Goal: Task Accomplishment & Management: Complete application form

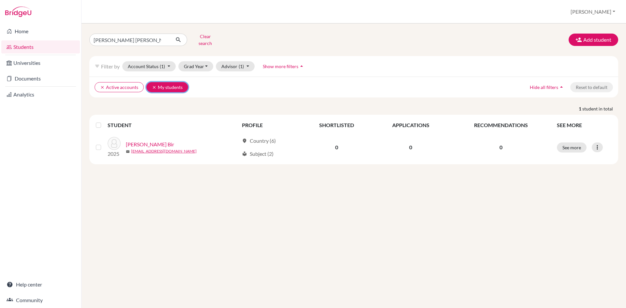
click at [164, 82] on button "clear My students" at bounding box center [167, 87] width 42 height 10
click at [20, 78] on link "Documents" at bounding box center [40, 78] width 79 height 13
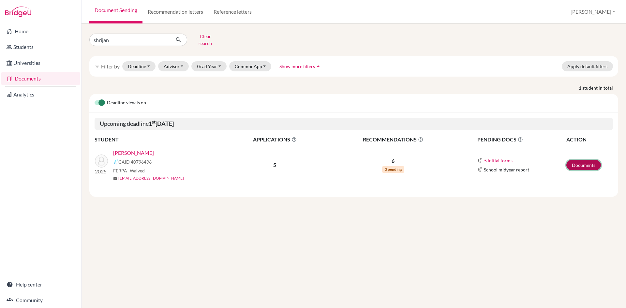
click at [592, 162] on link "Documents" at bounding box center [584, 165] width 35 height 10
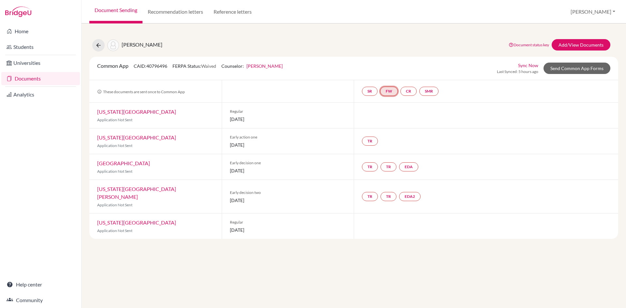
click at [390, 94] on link "FW" at bounding box center [389, 91] width 18 height 9
click at [579, 68] on link "Send Common App Forms" at bounding box center [577, 68] width 67 height 11
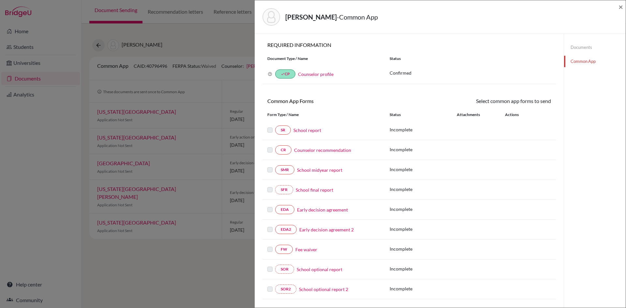
click at [321, 74] on link "Counselor profile" at bounding box center [316, 74] width 36 height 6
click at [313, 252] on link "Fee waiver" at bounding box center [307, 249] width 22 height 7
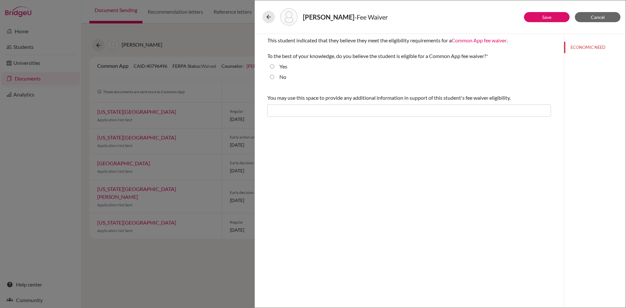
click at [272, 67] on input "Yes" at bounding box center [272, 67] width 4 height 8
radio input "true"
click at [601, 16] on span "Cancel" at bounding box center [598, 17] width 14 height 6
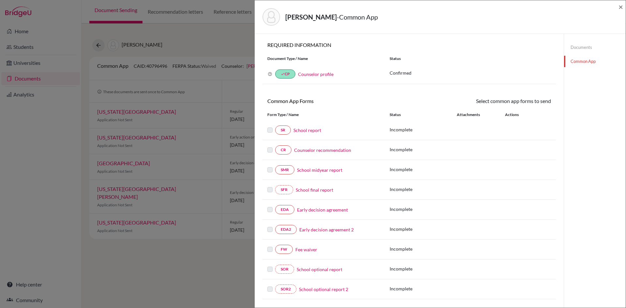
click at [329, 74] on link "Counselor profile" at bounding box center [316, 74] width 36 height 6
click at [579, 45] on link "Documents" at bounding box center [595, 47] width 62 height 11
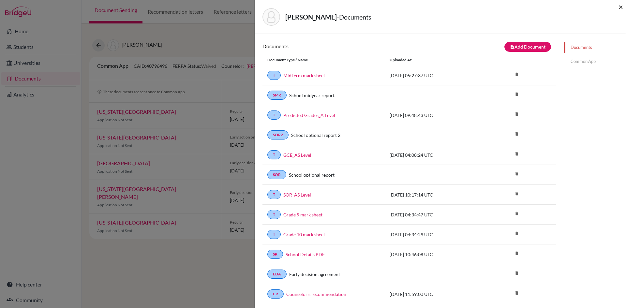
click at [621, 7] on span "×" at bounding box center [621, 6] width 5 height 9
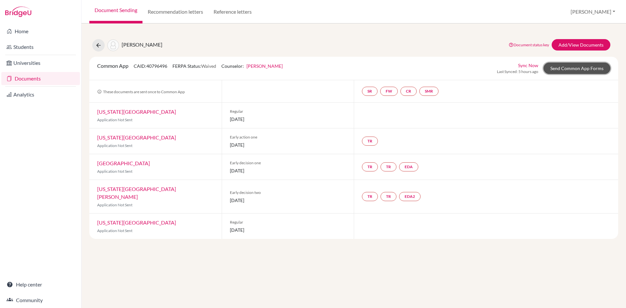
click at [571, 68] on link "Send Common App Forms" at bounding box center [577, 68] width 67 height 11
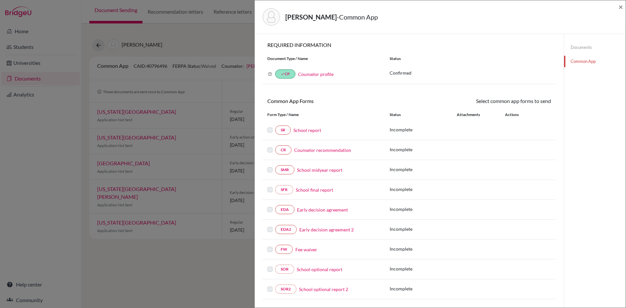
click at [309, 74] on link "Counselor profile" at bounding box center [316, 74] width 36 height 6
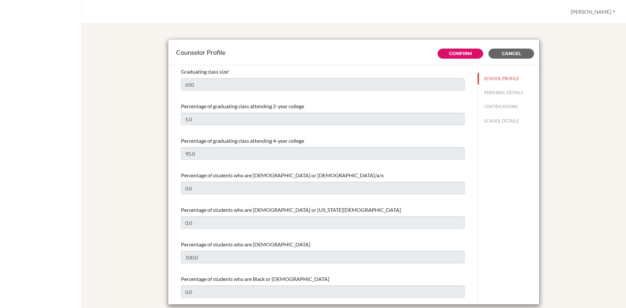
select select "0"
select select "306933"
select select "0"
select select "306933"
click at [595, 92] on div "Counselor Profile Confirm Cancel Graduating class size * 650 Percentage of grad…" at bounding box center [353, 172] width 529 height 283
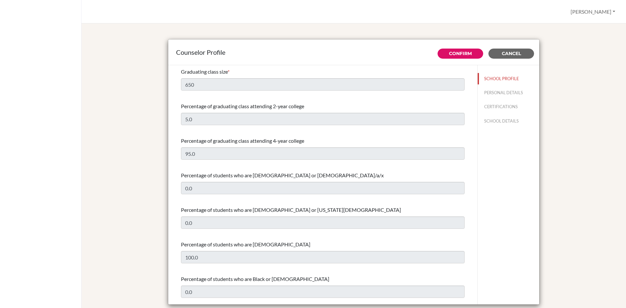
select select "0"
select select "306933"
click at [512, 55] on span "Cancel" at bounding box center [511, 54] width 19 height 6
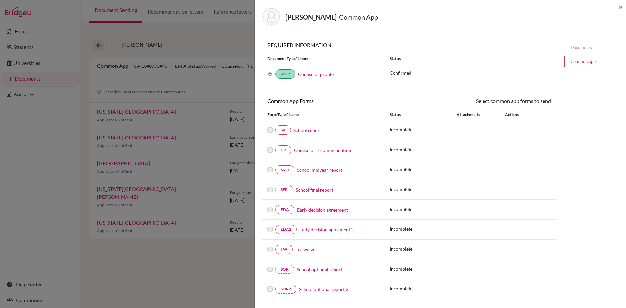
click at [585, 48] on link "Documents" at bounding box center [595, 47] width 62 height 11
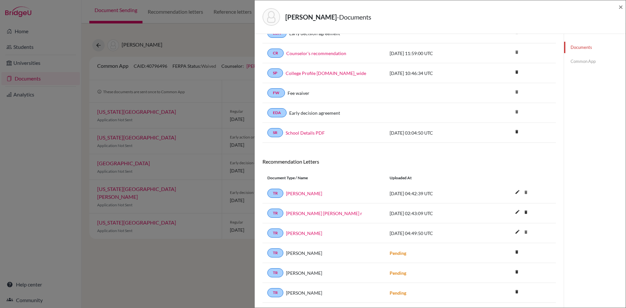
scroll to position [280, 0]
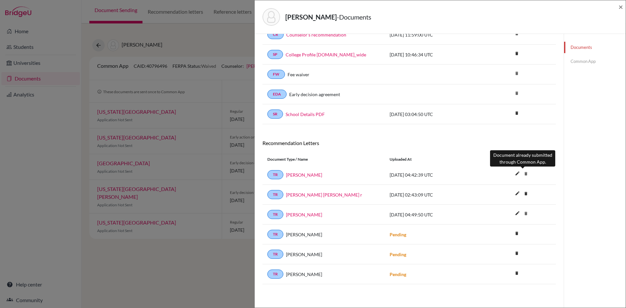
click at [524, 173] on icon "delete" at bounding box center [526, 174] width 10 height 10
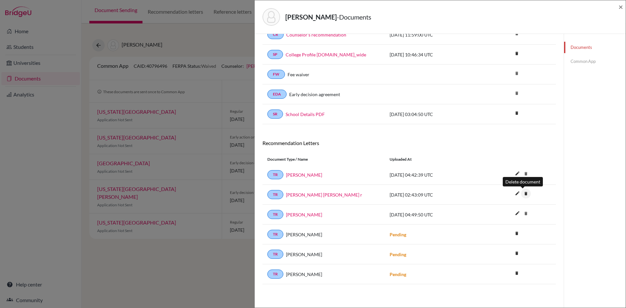
click at [523, 192] on icon "delete" at bounding box center [526, 194] width 10 height 10
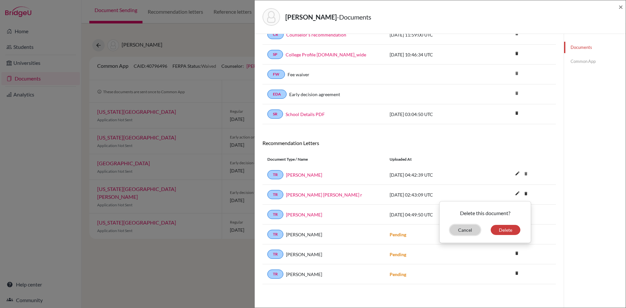
click at [459, 230] on button "Cancel" at bounding box center [465, 230] width 30 height 10
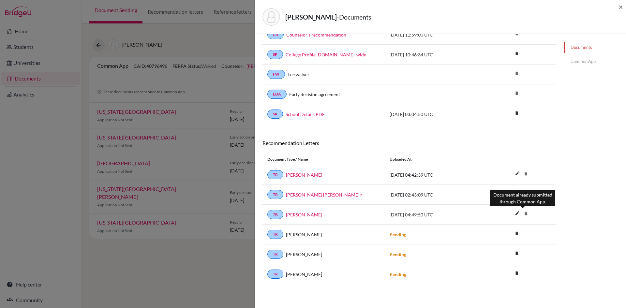
click at [523, 213] on icon "delete" at bounding box center [526, 214] width 10 height 10
click at [524, 194] on icon "delete" at bounding box center [526, 194] width 10 height 10
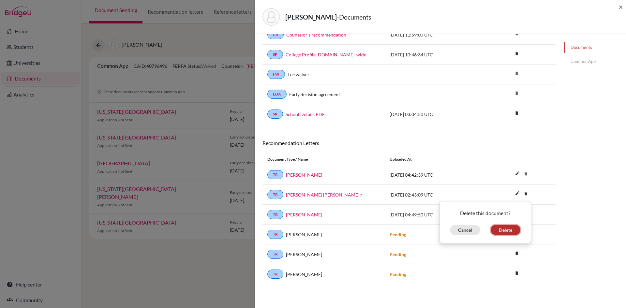
click at [508, 231] on button "Delete" at bounding box center [506, 230] width 30 height 10
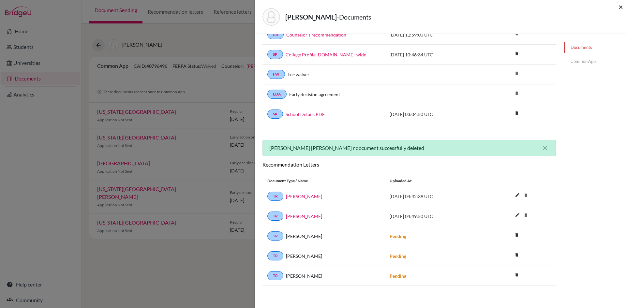
click at [620, 8] on span "×" at bounding box center [621, 6] width 5 height 9
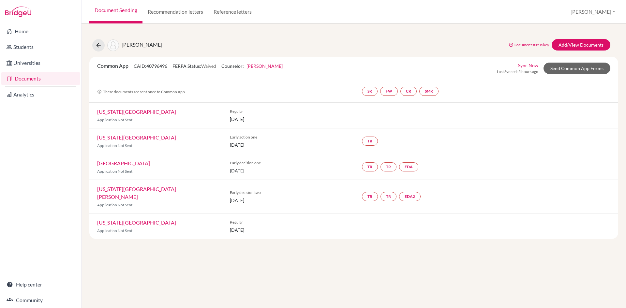
click at [132, 12] on link "Document Sending" at bounding box center [115, 11] width 53 height 23
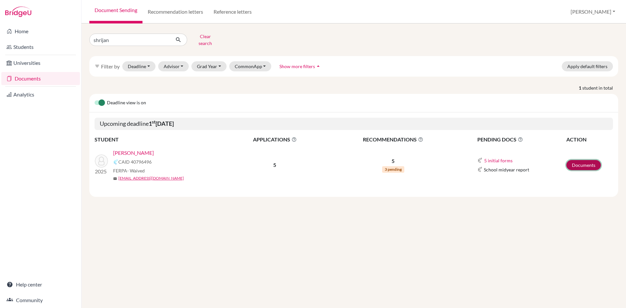
click at [581, 162] on link "Documents" at bounding box center [584, 165] width 35 height 10
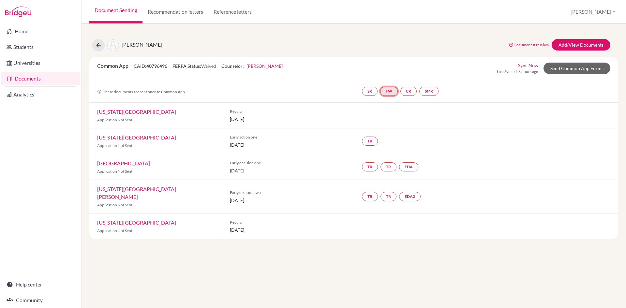
click at [392, 91] on link "FW" at bounding box center [389, 91] width 18 height 9
click at [574, 70] on link "Send Common App Forms" at bounding box center [577, 68] width 67 height 11
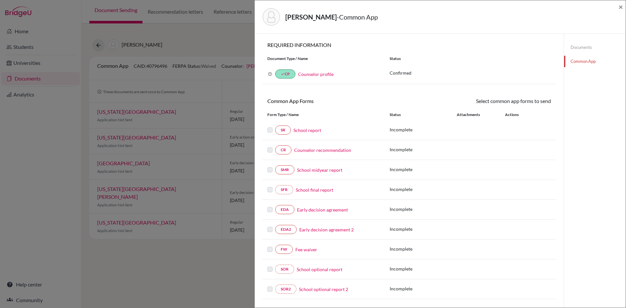
click at [322, 75] on link "Counselor profile" at bounding box center [316, 74] width 36 height 6
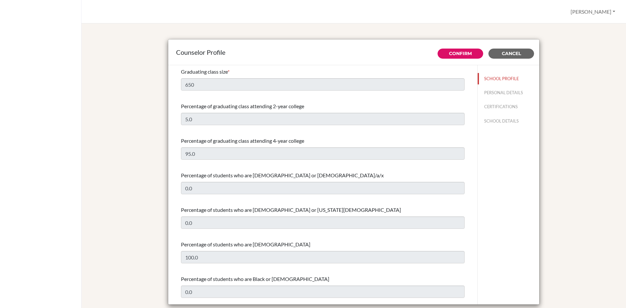
select select "0"
select select "306933"
click at [458, 54] on link "Confirm" at bounding box center [460, 54] width 23 height 6
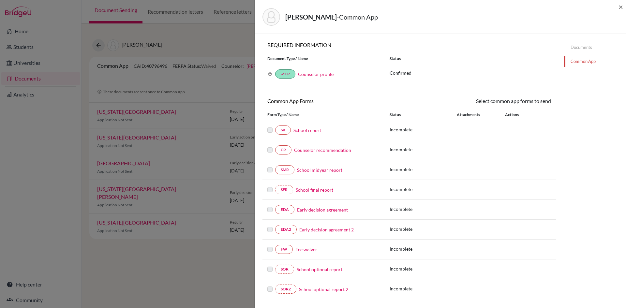
click at [307, 249] on link "Fee waiver" at bounding box center [307, 249] width 22 height 7
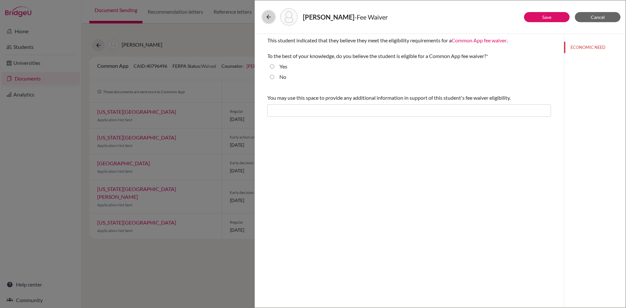
click at [270, 15] on icon at bounding box center [269, 17] width 7 height 7
